Goal: Transaction & Acquisition: Book appointment/travel/reservation

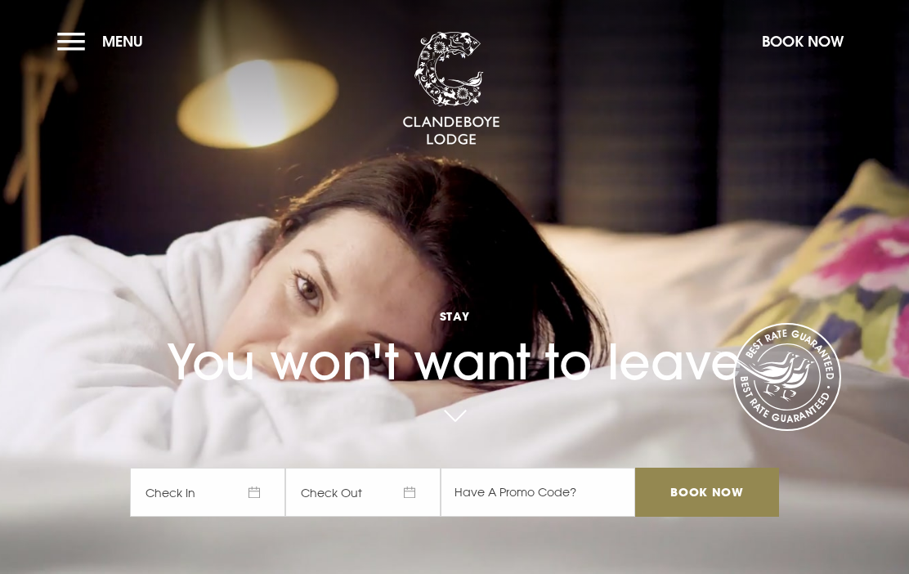
click at [247, 493] on span "Check In" at bounding box center [207, 492] width 155 height 49
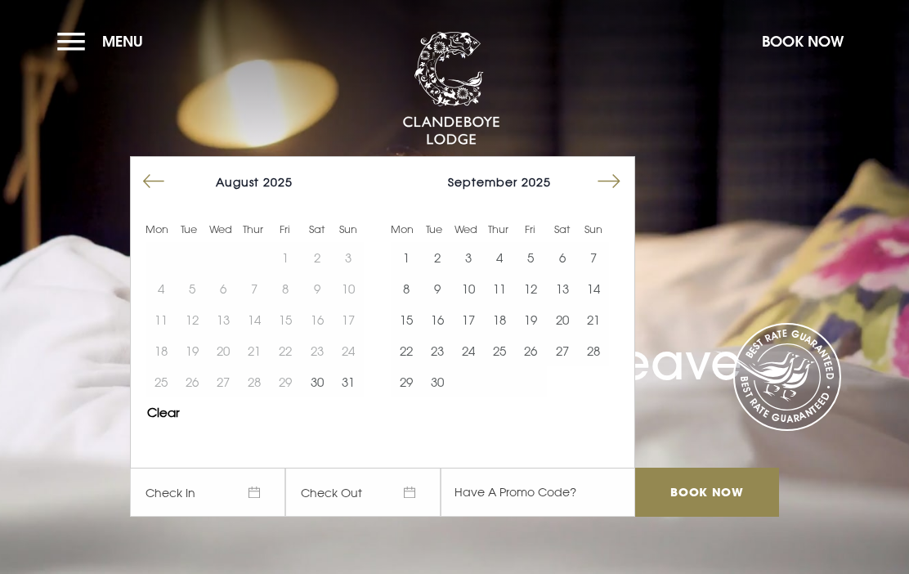
click at [408, 285] on button "8" at bounding box center [406, 288] width 31 height 31
click at [509, 285] on button "11" at bounding box center [499, 288] width 31 height 31
click at [721, 494] on input "Book Now" at bounding box center [707, 492] width 144 height 49
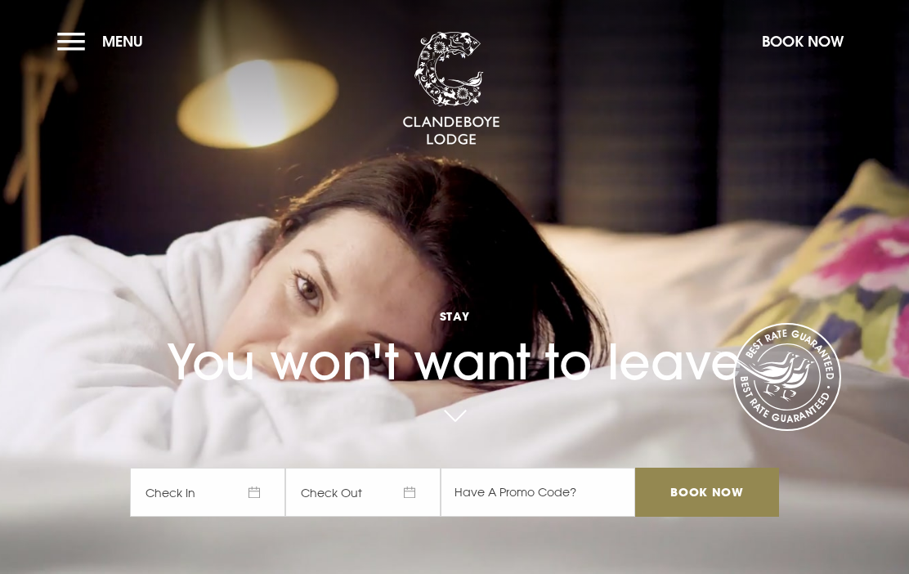
click at [84, 42] on button "Menu" at bounding box center [104, 41] width 94 height 35
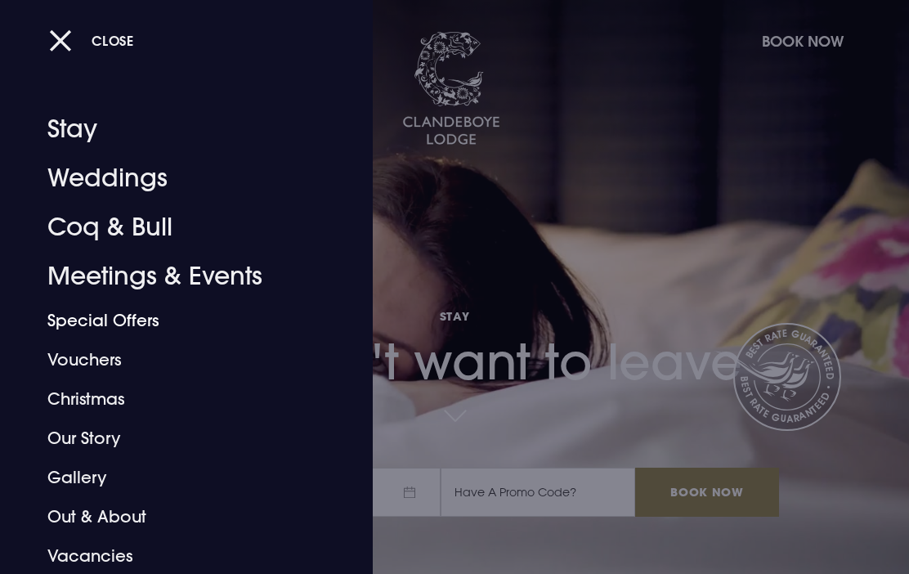
click at [137, 322] on link "Special Offers" at bounding box center [175, 320] width 256 height 39
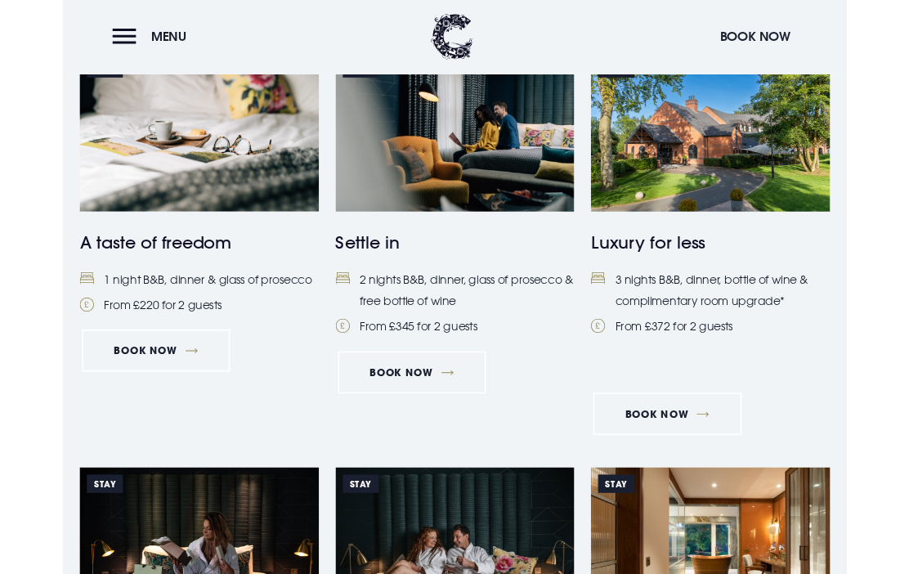
scroll to position [705, 0]
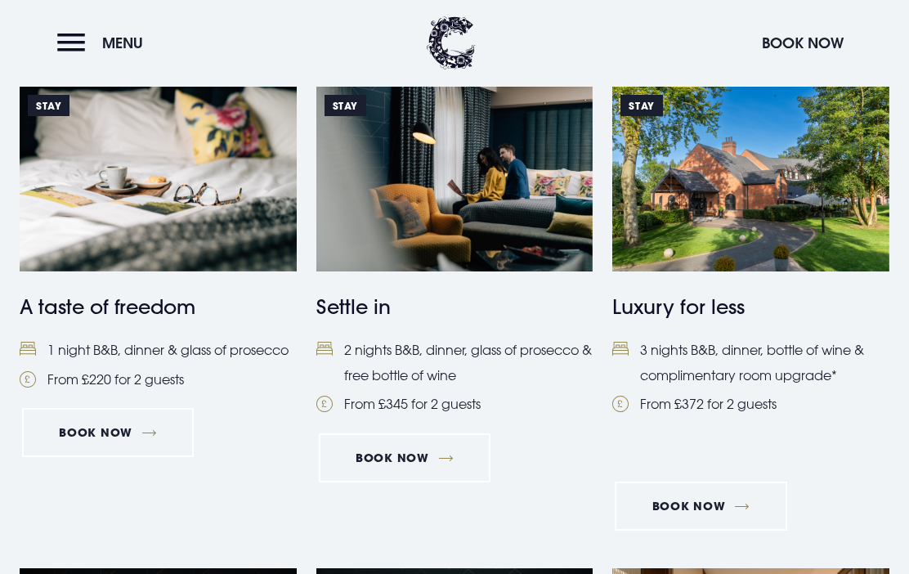
click at [749, 504] on link "Book Now" at bounding box center [701, 505] width 172 height 49
